Goal: Transaction & Acquisition: Purchase product/service

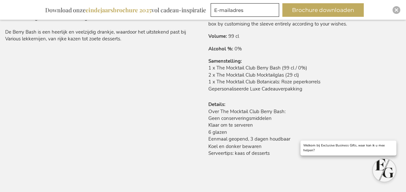
scroll to position [478, 0]
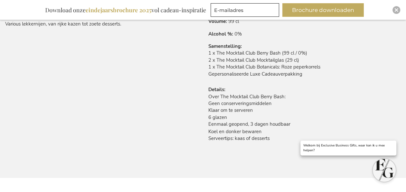
type input "350"
drag, startPoint x: 251, startPoint y: 123, endPoint x: 298, endPoint y: 129, distance: 46.6
click at [298, 129] on td "Over The Mocktail Club Berry Bash: Geen conserveringsmiddelen Klaar om te serve…" at bounding box center [304, 119] width 193 height 52
drag, startPoint x: 298, startPoint y: 129, endPoint x: 255, endPoint y: 137, distance: 43.4
click at [261, 135] on td "Over The Mocktail Club Berry Bash: Geen conserveringsmiddelen Klaar om te serve…" at bounding box center [304, 119] width 193 height 52
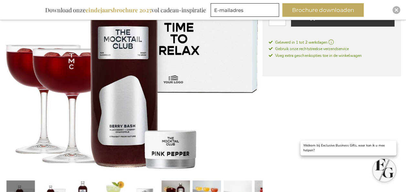
scroll to position [123, 0]
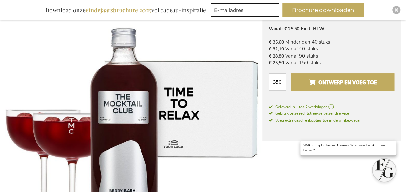
click at [337, 82] on span "Ontwerp en voeg toe" at bounding box center [343, 82] width 68 height 10
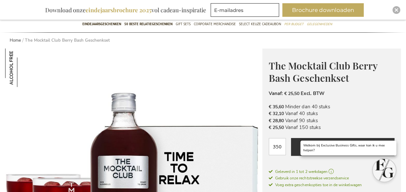
scroll to position [0, 0]
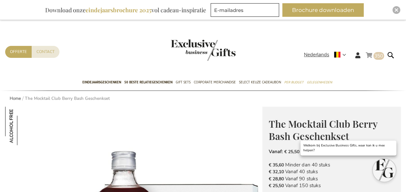
click at [374, 54] on link "Winkelwagen 350 350 items" at bounding box center [375, 56] width 18 height 11
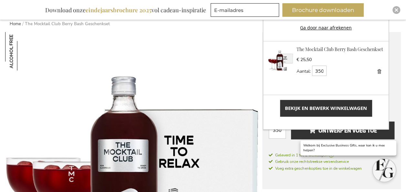
scroll to position [65, 0]
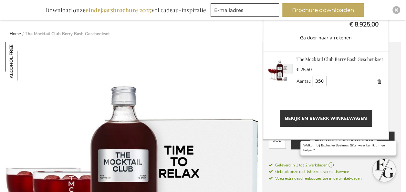
click at [304, 116] on span "Bekijk en bewerk winkelwagen" at bounding box center [326, 118] width 82 height 7
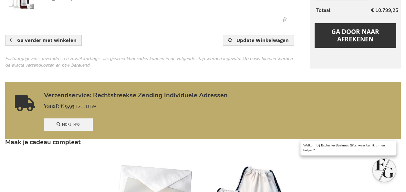
scroll to position [194, 0]
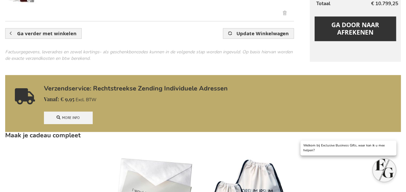
click at [69, 118] on link "More info" at bounding box center [68, 117] width 48 height 12
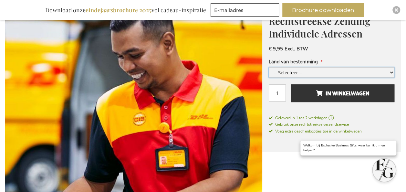
click at [306, 74] on select "-- Selecteer -- België en/of Nederland Duitsland Luxemburg +€ 3,00 Frankrijk +€…" at bounding box center [332, 72] width 126 height 10
select select "1577"
click at [269, 67] on select "-- Selecteer -- België en/of Nederland Duitsland Luxemburg +€ 3,00 Frankrijk +€…" at bounding box center [332, 72] width 126 height 10
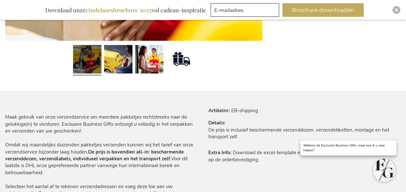
scroll to position [194, 0]
